Goal: Task Accomplishment & Management: Manage account settings

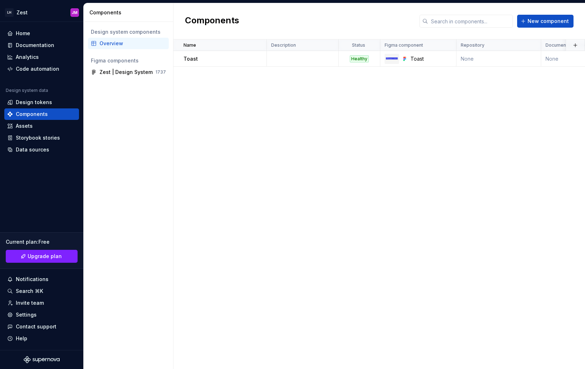
click at [204, 130] on div "Name Description Status Figma component Repository Documentation link Documente…" at bounding box center [380, 205] width 412 height 330
click at [44, 45] on div "Documentation" at bounding box center [35, 45] width 38 height 7
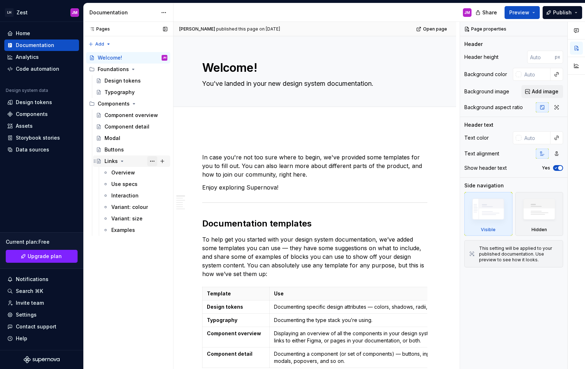
click at [151, 162] on button "Page tree" at bounding box center [152, 161] width 10 height 10
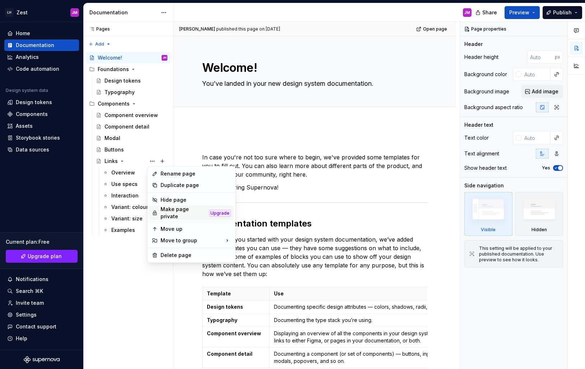
click at [206, 211] on div "Make page private" at bounding box center [184, 213] width 46 height 14
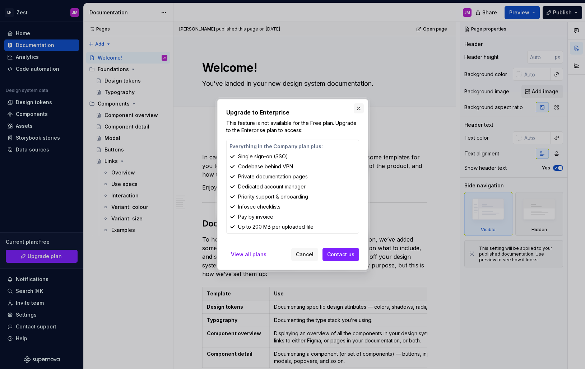
click at [358, 110] on button "button" at bounding box center [359, 109] width 10 height 10
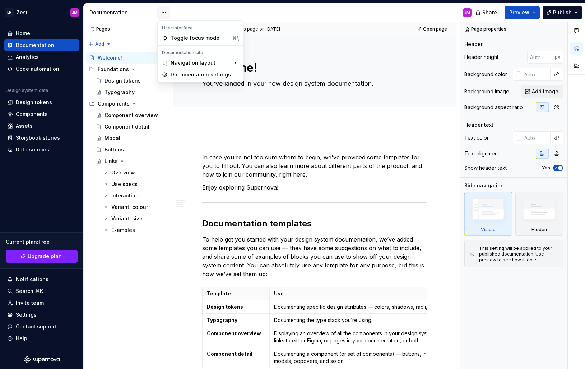
click at [161, 14] on html "LH Zest JM Home Documentation Analytics Code automation Design system data Desi…" at bounding box center [292, 184] width 585 height 369
click at [199, 75] on div "Documentation settings" at bounding box center [205, 74] width 68 height 7
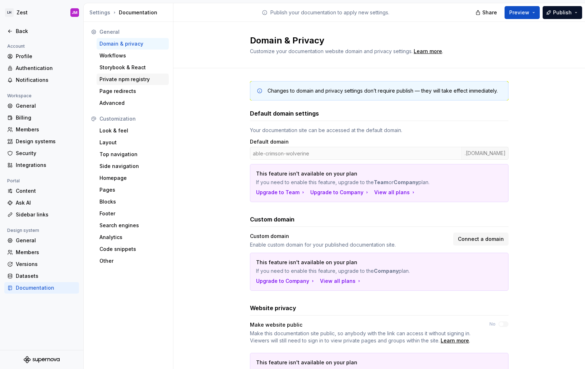
click at [141, 79] on div "Private npm registry" at bounding box center [133, 79] width 66 height 7
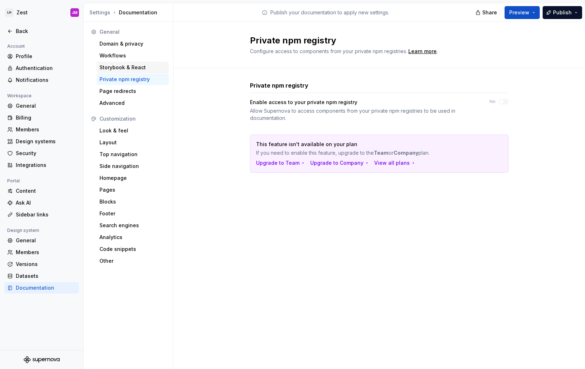
click at [142, 64] on div "Storybook & React" at bounding box center [133, 67] width 66 height 7
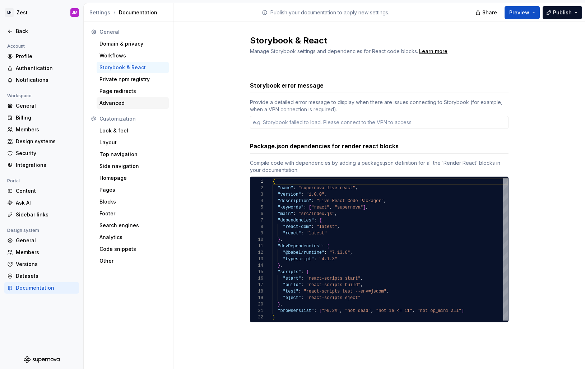
click at [151, 100] on div "Advanced" at bounding box center [133, 103] width 66 height 7
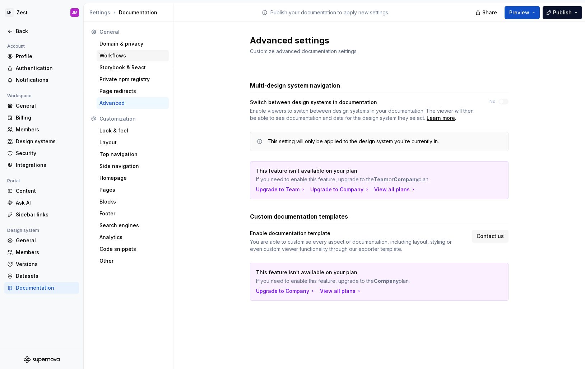
click at [116, 59] on div "Workflows" at bounding box center [133, 55] width 66 height 7
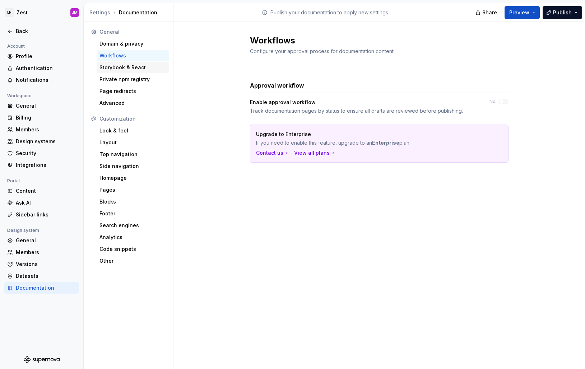
click at [119, 67] on div "Storybook & React" at bounding box center [133, 67] width 66 height 7
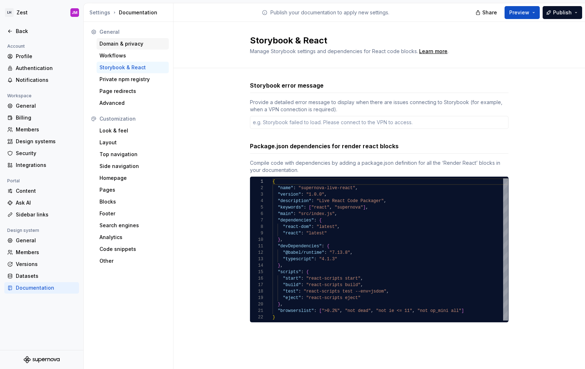
click at [119, 43] on div "Domain & privacy" at bounding box center [133, 43] width 66 height 7
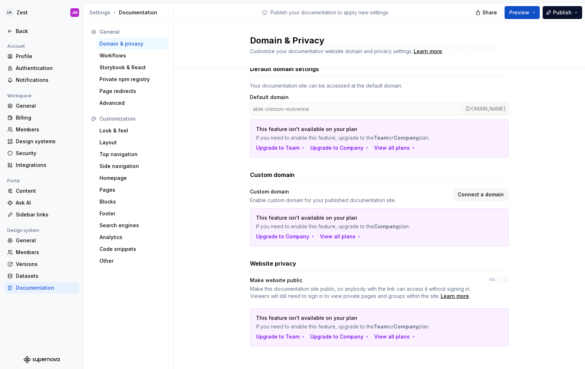
scroll to position [46, 0]
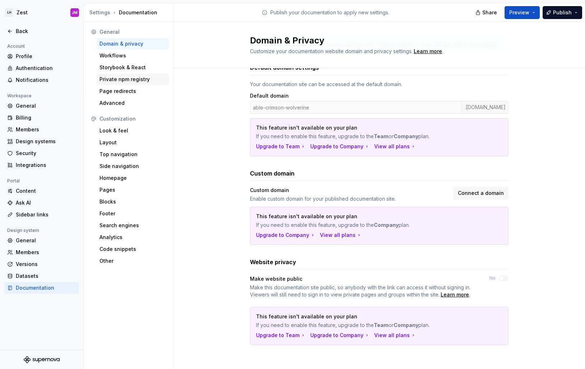
click at [121, 84] on div "Private npm registry" at bounding box center [133, 80] width 72 height 12
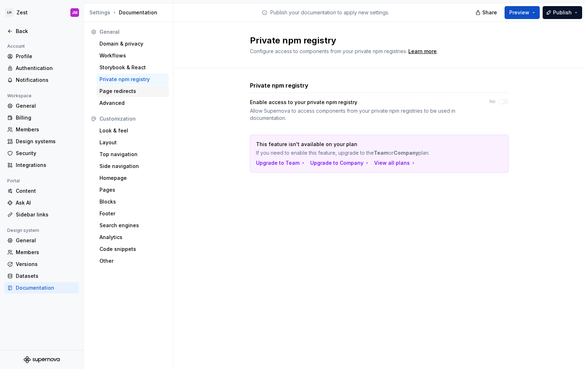
click at [121, 92] on div "Page redirects" at bounding box center [133, 91] width 66 height 7
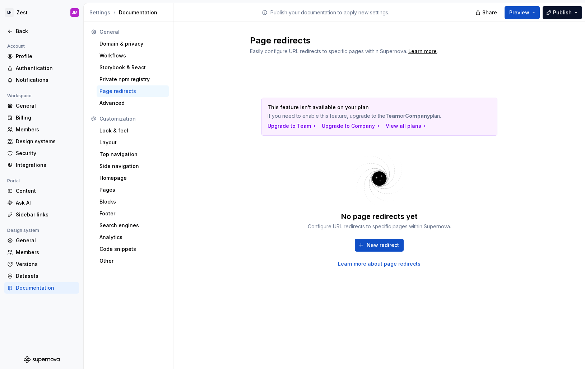
click at [221, 157] on div "This feature isn't available on your plan If you need to enable this feature, u…" at bounding box center [380, 189] width 412 height 243
click at [42, 276] on div "Datasets" at bounding box center [46, 276] width 60 height 7
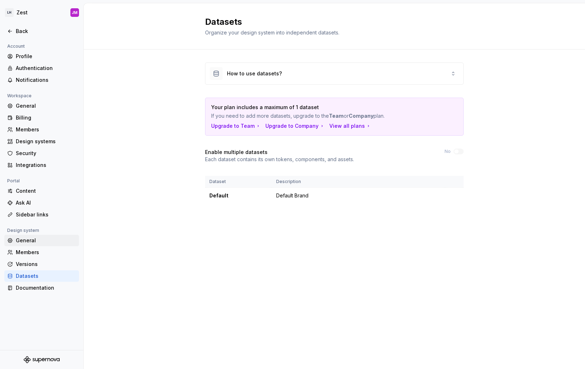
click at [31, 240] on div "General" at bounding box center [46, 240] width 60 height 7
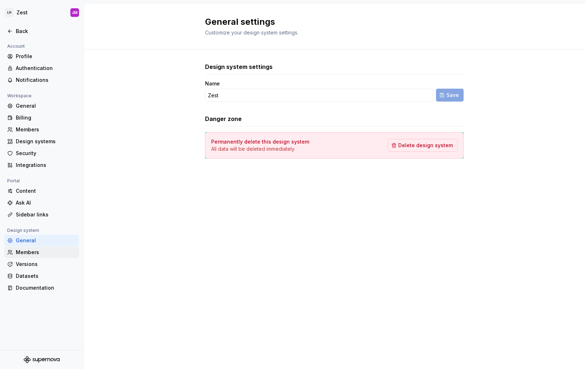
click at [54, 253] on div "Members" at bounding box center [46, 252] width 60 height 7
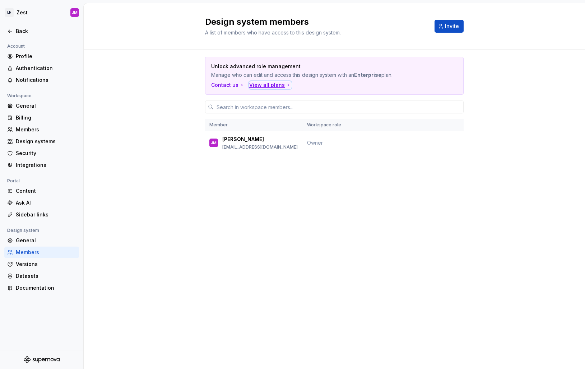
click at [273, 84] on div "View all plans" at bounding box center [270, 85] width 42 height 7
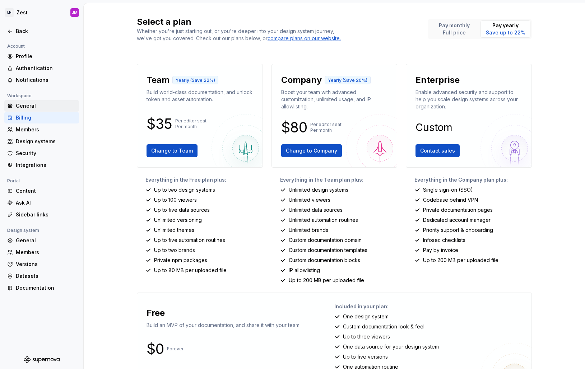
click at [39, 102] on div "General" at bounding box center [46, 105] width 60 height 7
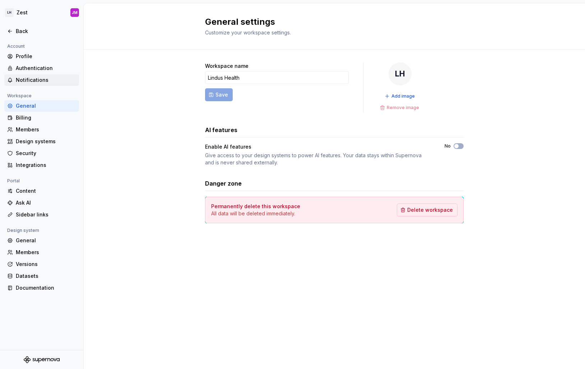
click at [39, 75] on div "Notifications" at bounding box center [41, 80] width 75 height 12
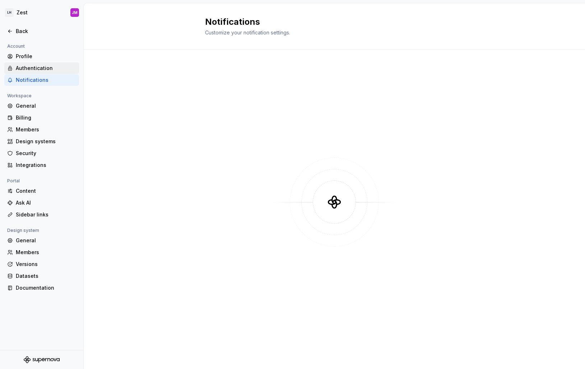
click at [40, 67] on div "Authentication" at bounding box center [46, 68] width 60 height 7
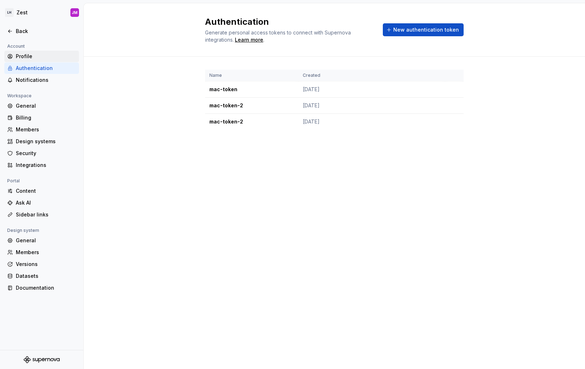
click at [43, 55] on div "Profile" at bounding box center [46, 56] width 60 height 7
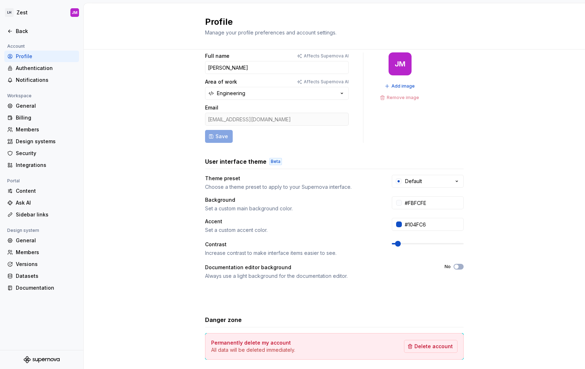
scroll to position [42, 0]
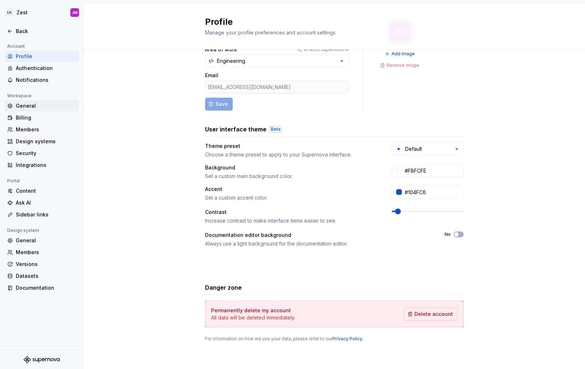
click at [31, 107] on div "General" at bounding box center [46, 105] width 60 height 7
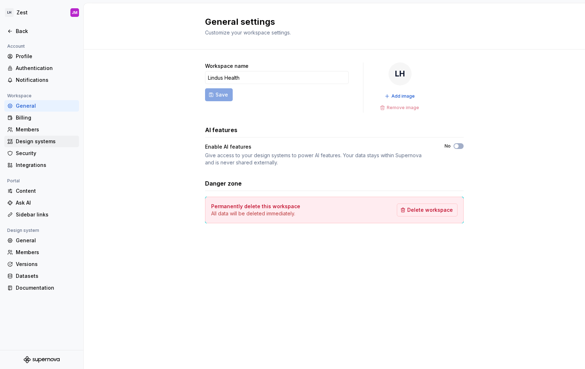
click at [43, 143] on div "Design systems" at bounding box center [46, 141] width 60 height 7
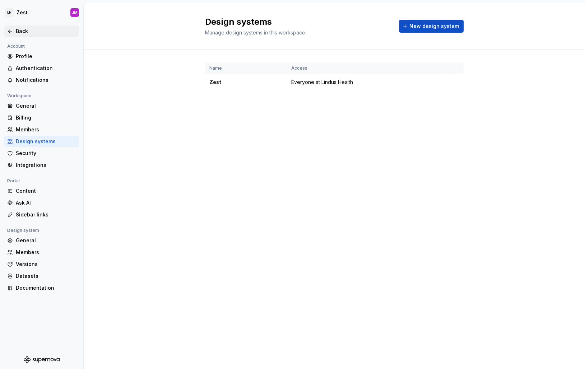
click at [17, 30] on div "Back" at bounding box center [46, 31] width 60 height 7
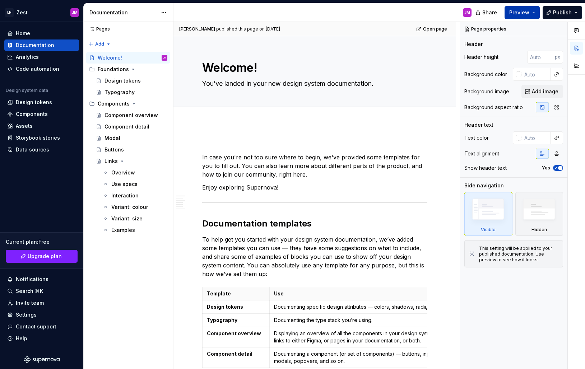
click at [537, 12] on button "Preview" at bounding box center [522, 12] width 35 height 13
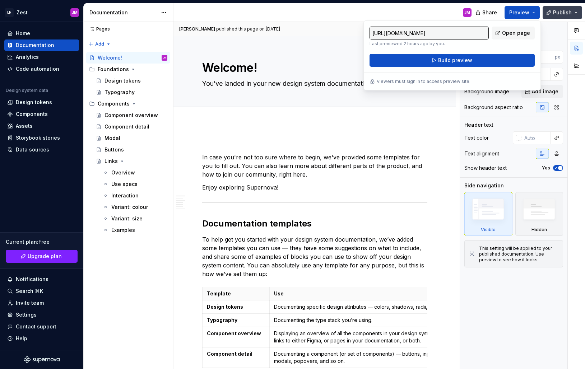
click at [579, 13] on button "Publish" at bounding box center [563, 12] width 40 height 13
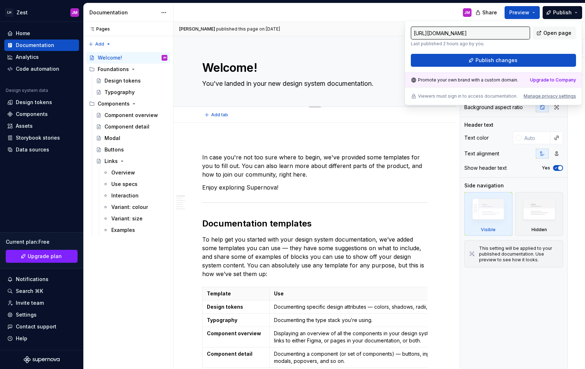
click at [336, 55] on div "Welcome! You’ve landed in your new design system documentation." at bounding box center [314, 71] width 225 height 70
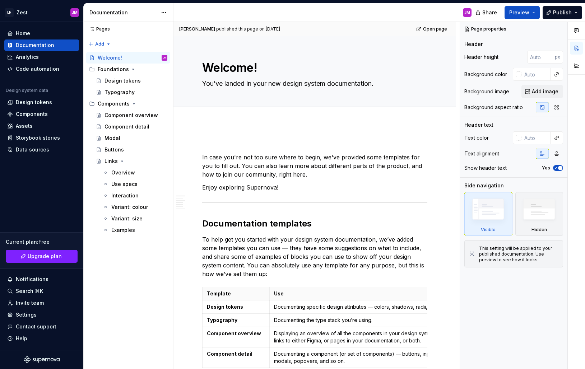
click at [166, 14] on html "LH Zest JM Home Documentation Analytics Code automation Design system data Desi…" at bounding box center [292, 184] width 585 height 369
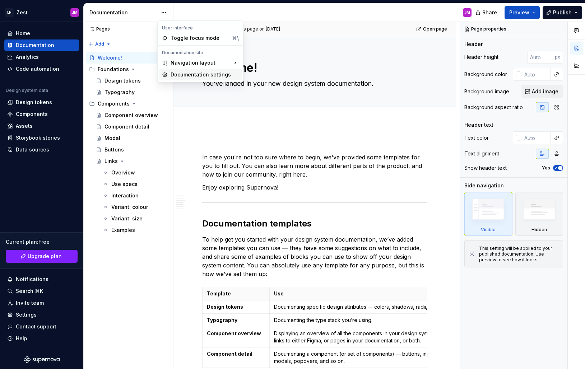
click at [223, 74] on div "Documentation settings" at bounding box center [205, 74] width 68 height 7
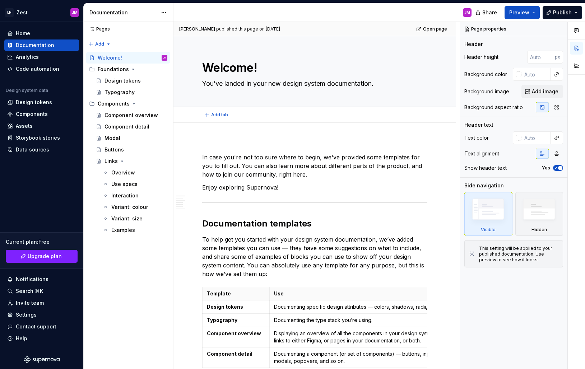
type textarea "*"
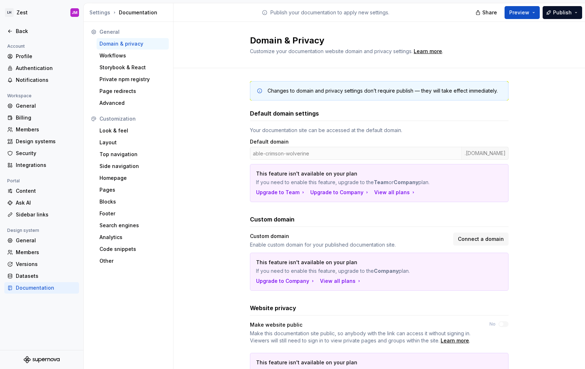
scroll to position [46, 0]
